Goal: Obtain resource: Obtain resource

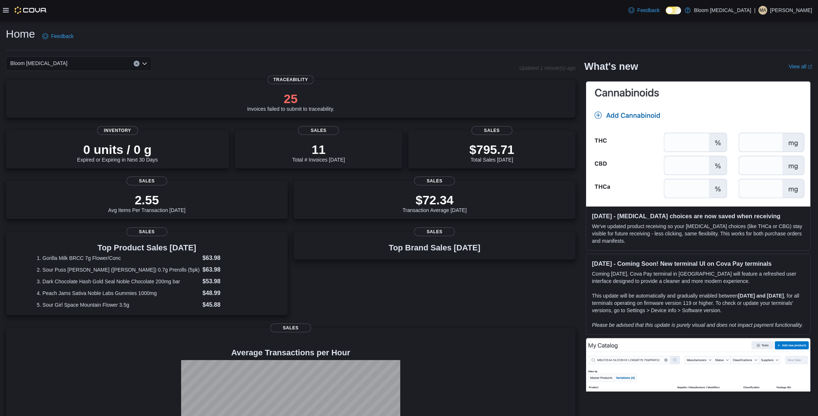
click at [8, 13] on icon at bounding box center [6, 10] width 6 height 6
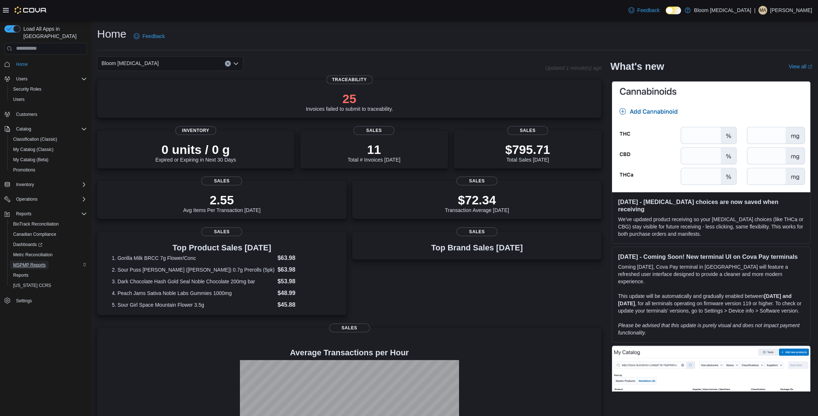
click at [38, 262] on span "MSPMP Reports" at bounding box center [29, 265] width 33 height 6
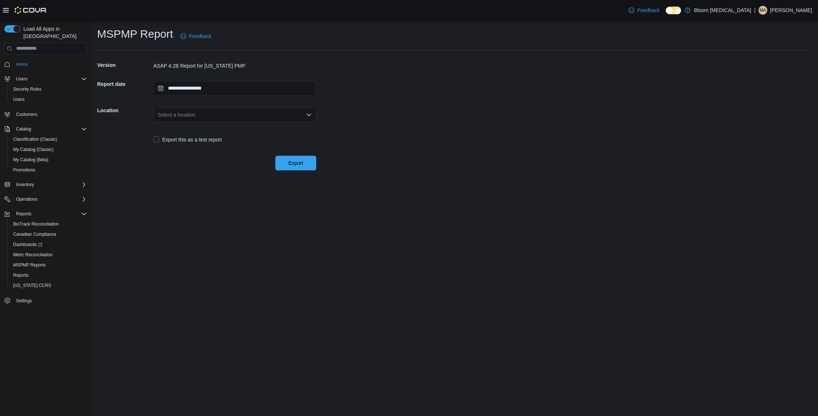
click at [253, 114] on div "Select a location" at bounding box center [234, 114] width 163 height 15
click at [253, 138] on span "110 North Jerry Clower Blvd" at bounding box center [239, 137] width 145 height 7
click at [307, 168] on span "Export" at bounding box center [296, 162] width 32 height 15
